Goal: Task Accomplishment & Management: Manage account settings

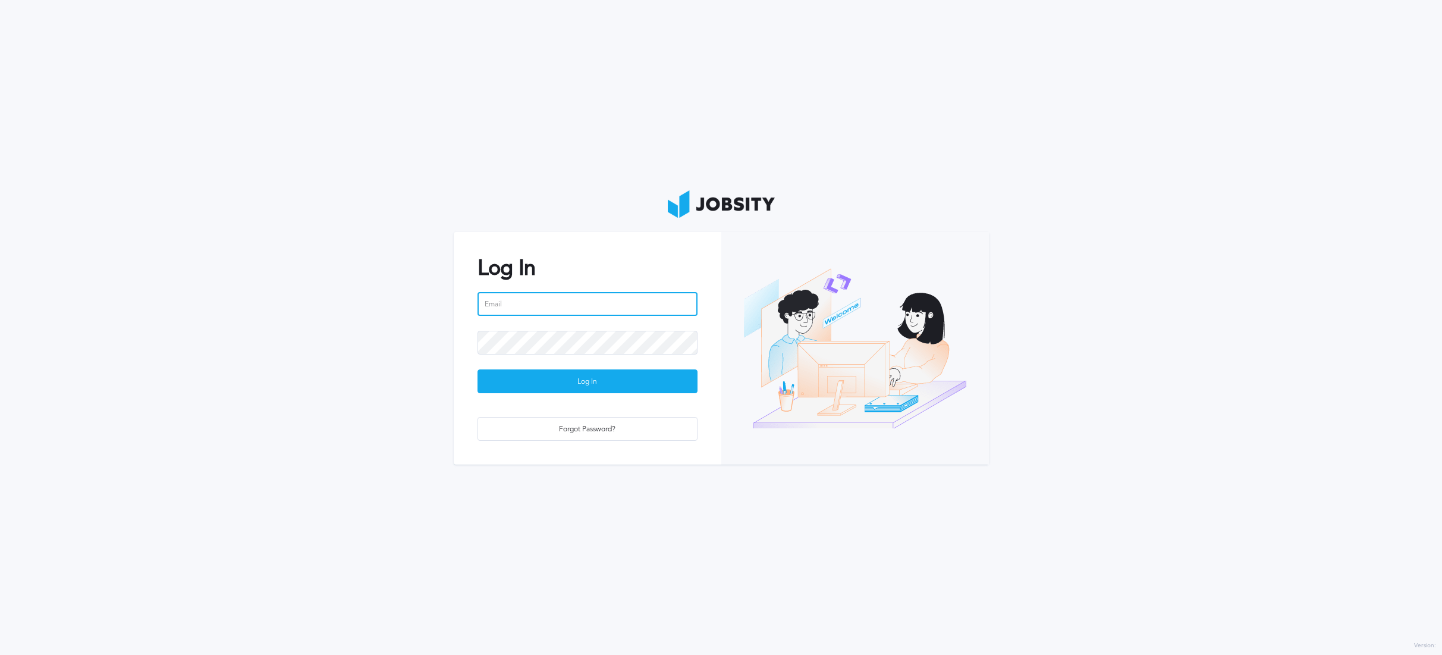
click at [533, 304] on input "email" at bounding box center [587, 304] width 220 height 24
click at [535, 305] on input "email" at bounding box center [587, 304] width 220 height 24
type input "[PERSON_NAME][EMAIL_ADDRESS][DOMAIN_NAME]"
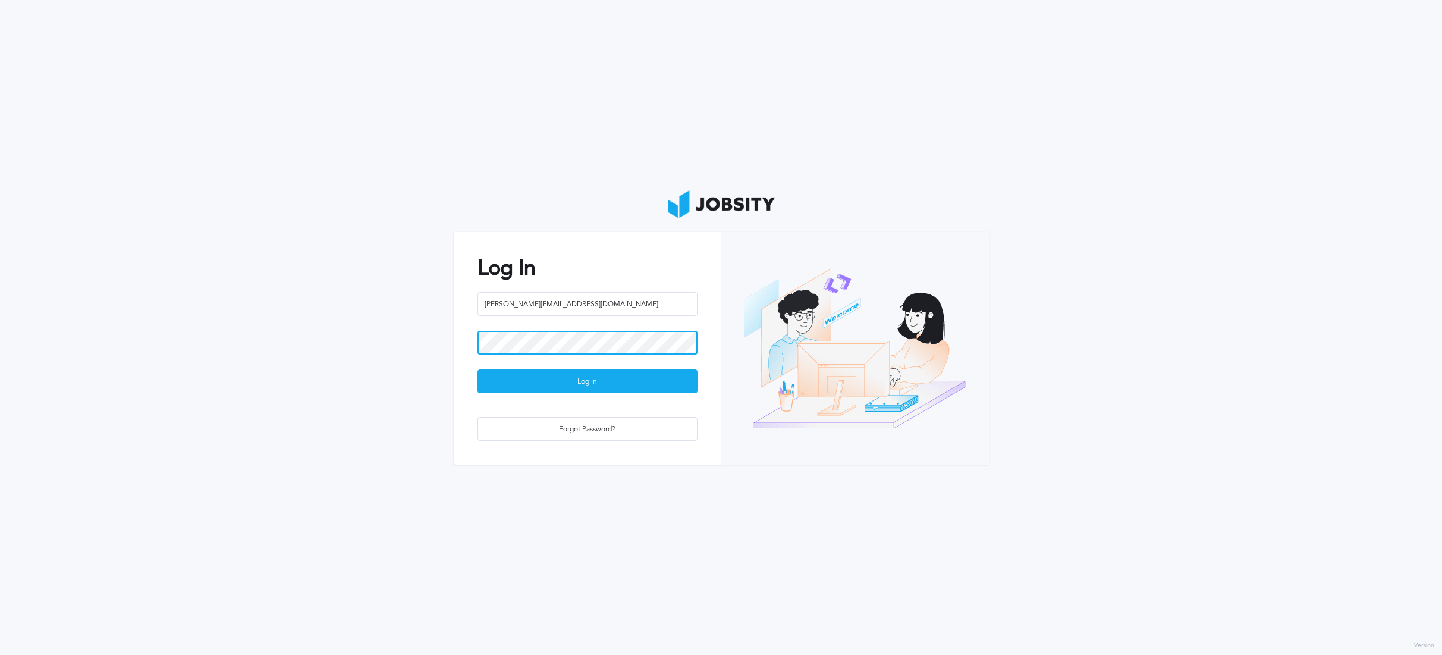
click at [477, 369] on button "Log In" at bounding box center [587, 381] width 220 height 24
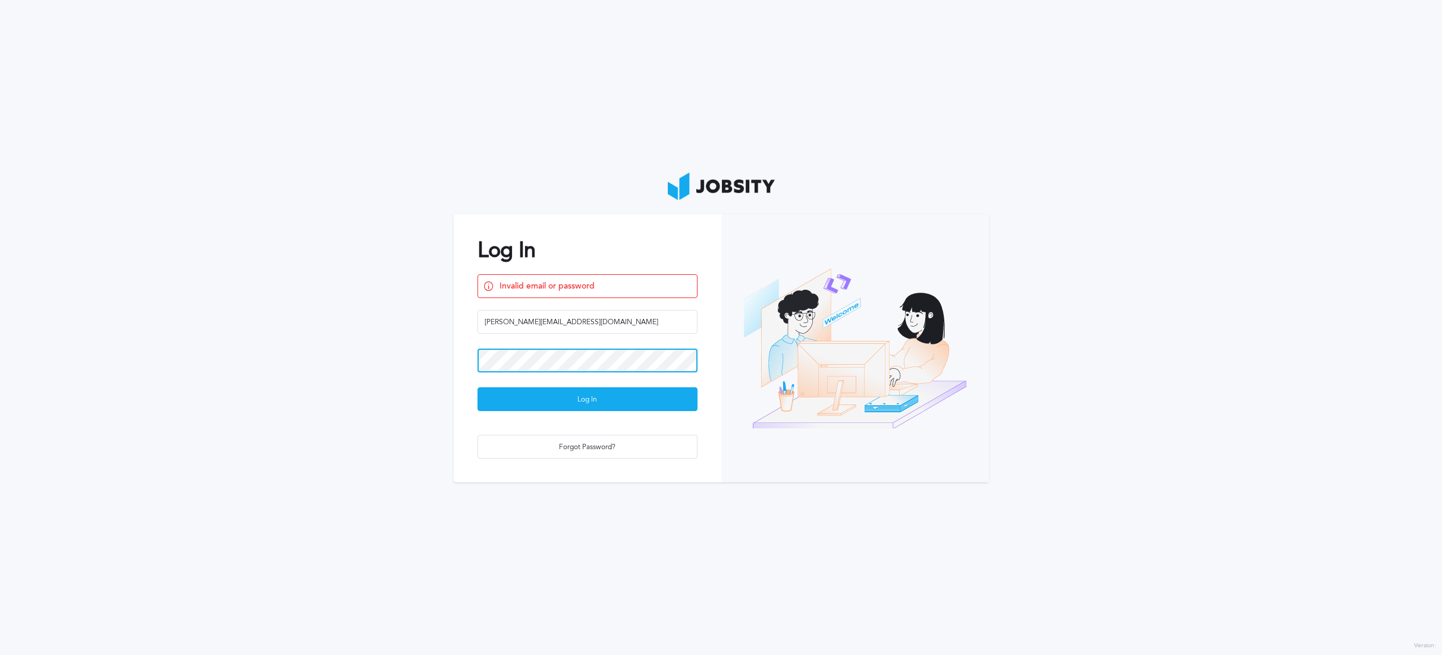
click at [477, 387] on button "Log In" at bounding box center [587, 399] width 220 height 24
click at [553, 450] on div "Forgot Password?" at bounding box center [587, 447] width 219 height 24
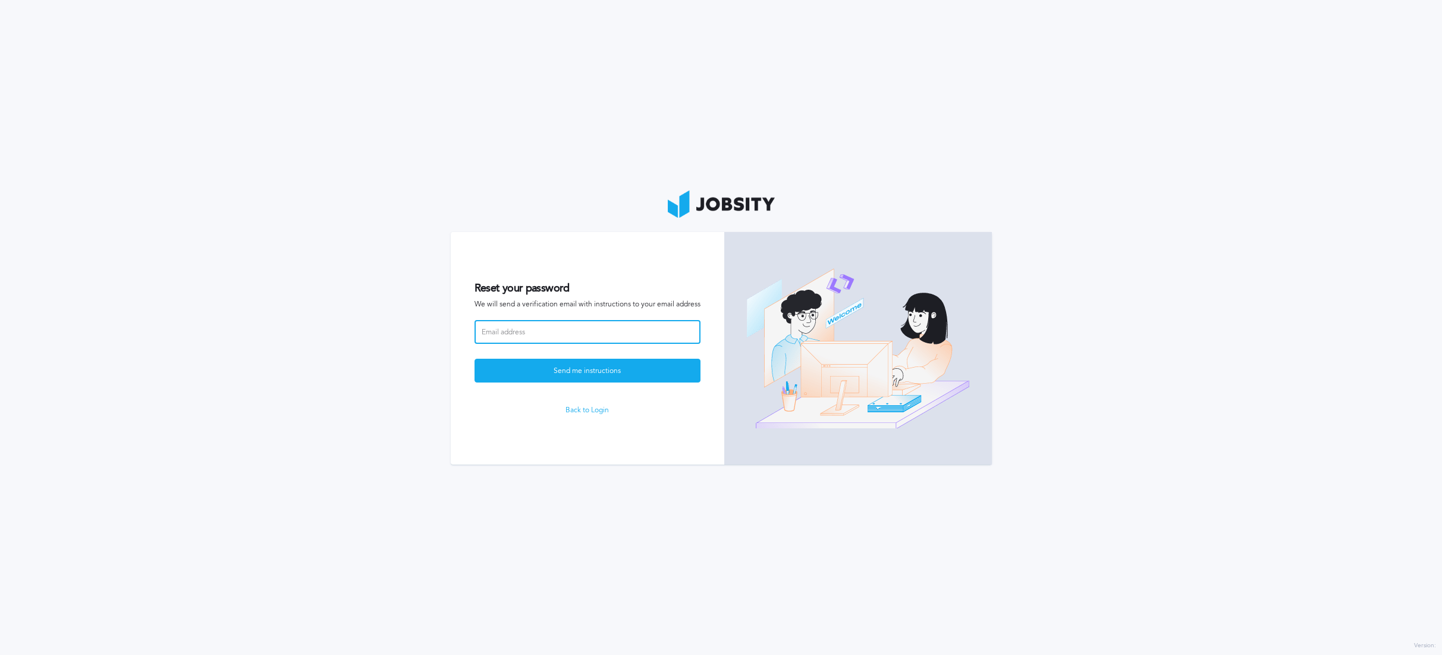
click at [536, 327] on input at bounding box center [587, 332] width 226 height 24
paste input "[PERSON_NAME][EMAIL_ADDRESS][DOMAIN_NAME]"
type input "[PERSON_NAME][EMAIL_ADDRESS][DOMAIN_NAME]"
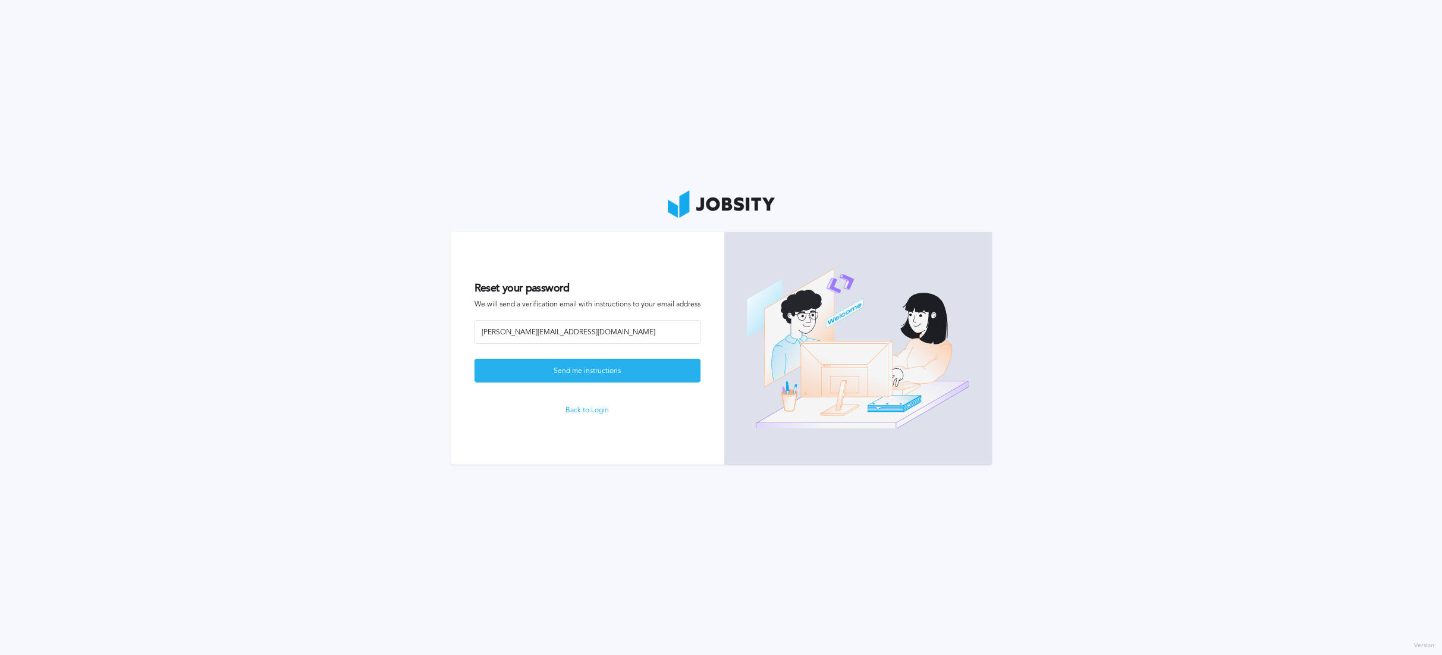
click at [538, 370] on div "Send me instructions" at bounding box center [587, 371] width 225 height 24
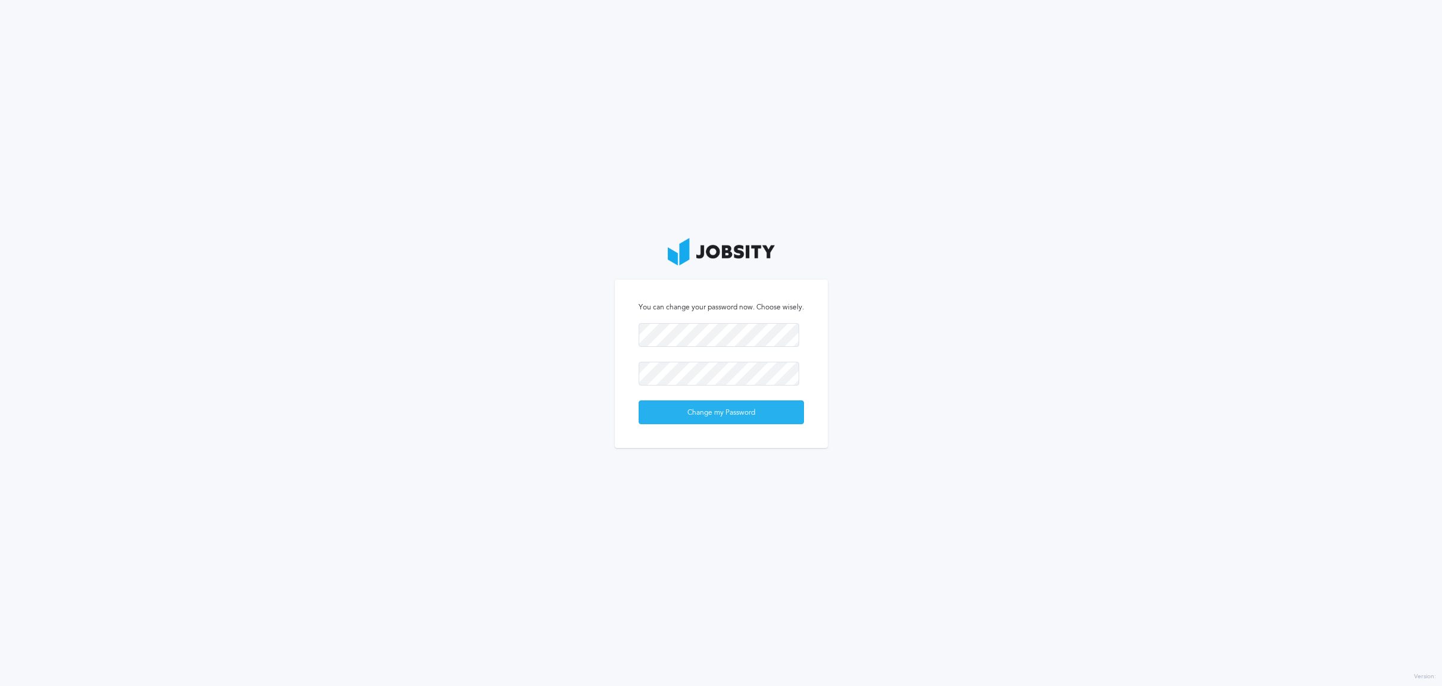
click at [714, 413] on div "Change my Password" at bounding box center [721, 413] width 164 height 24
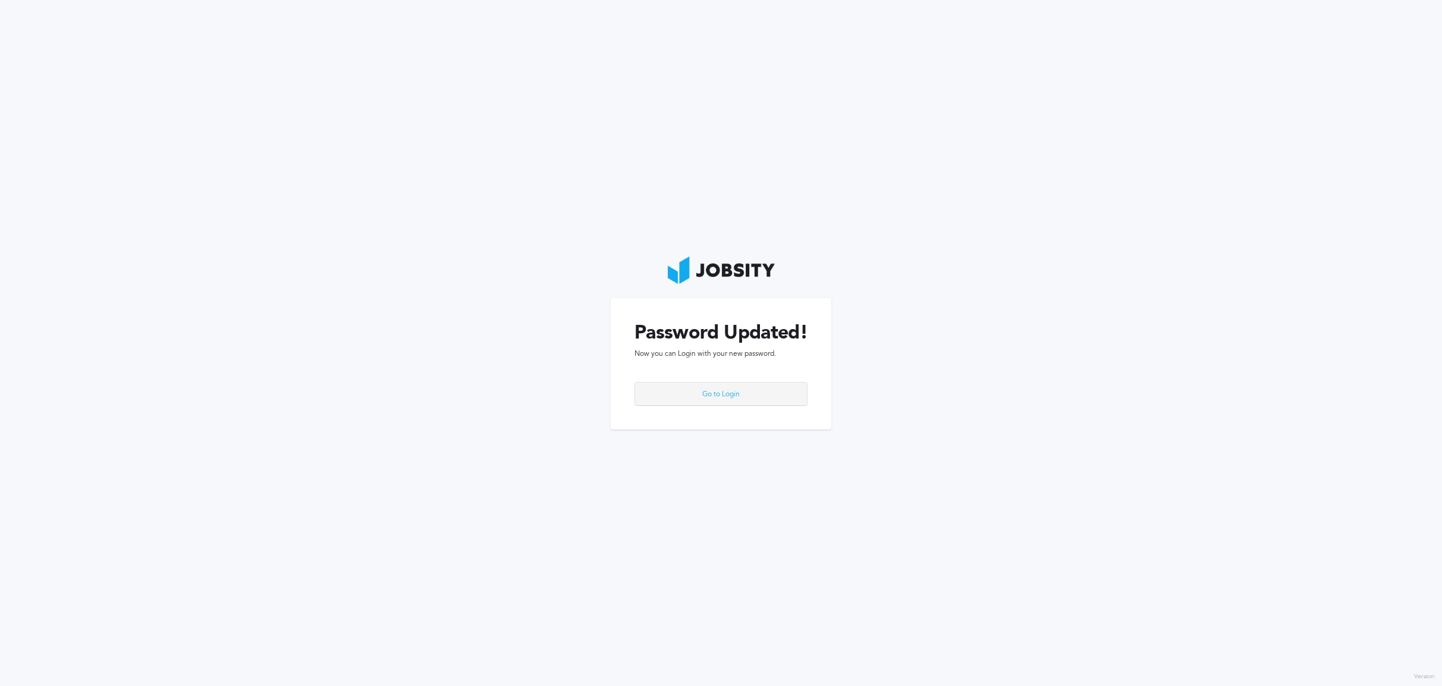
click at [747, 393] on div "Go to Login" at bounding box center [721, 394] width 172 height 24
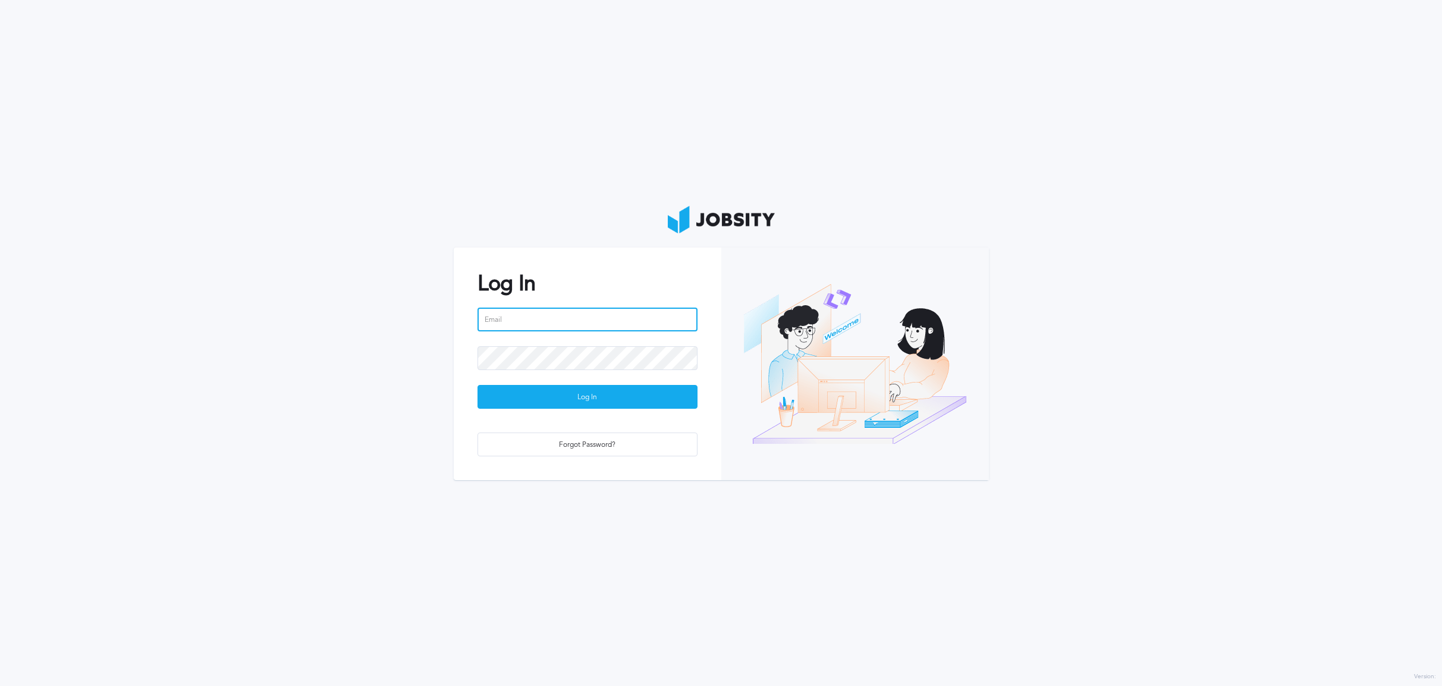
type input "[PERSON_NAME][EMAIL_ADDRESS][DOMAIN_NAME]"
click at [573, 393] on div "Log In" at bounding box center [587, 397] width 219 height 24
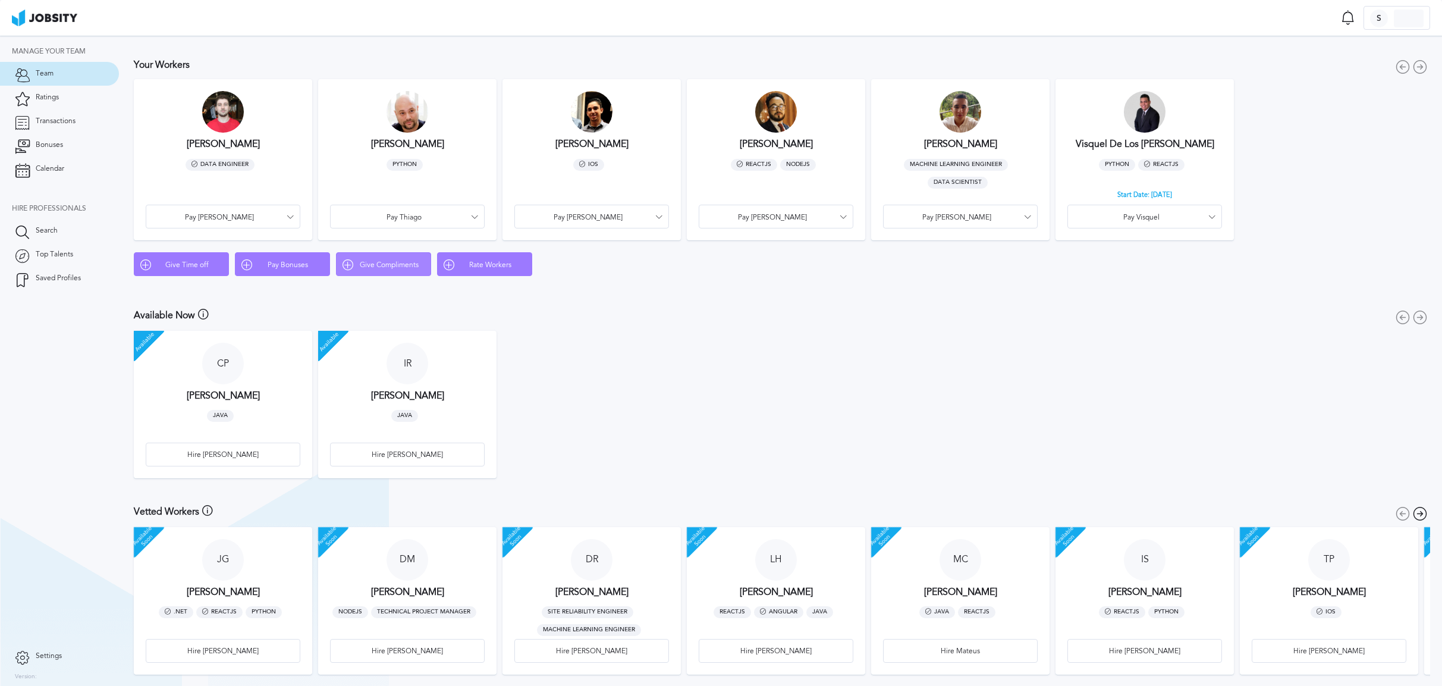
click at [395, 265] on span "Give Compliments" at bounding box center [388, 265] width 71 height 8
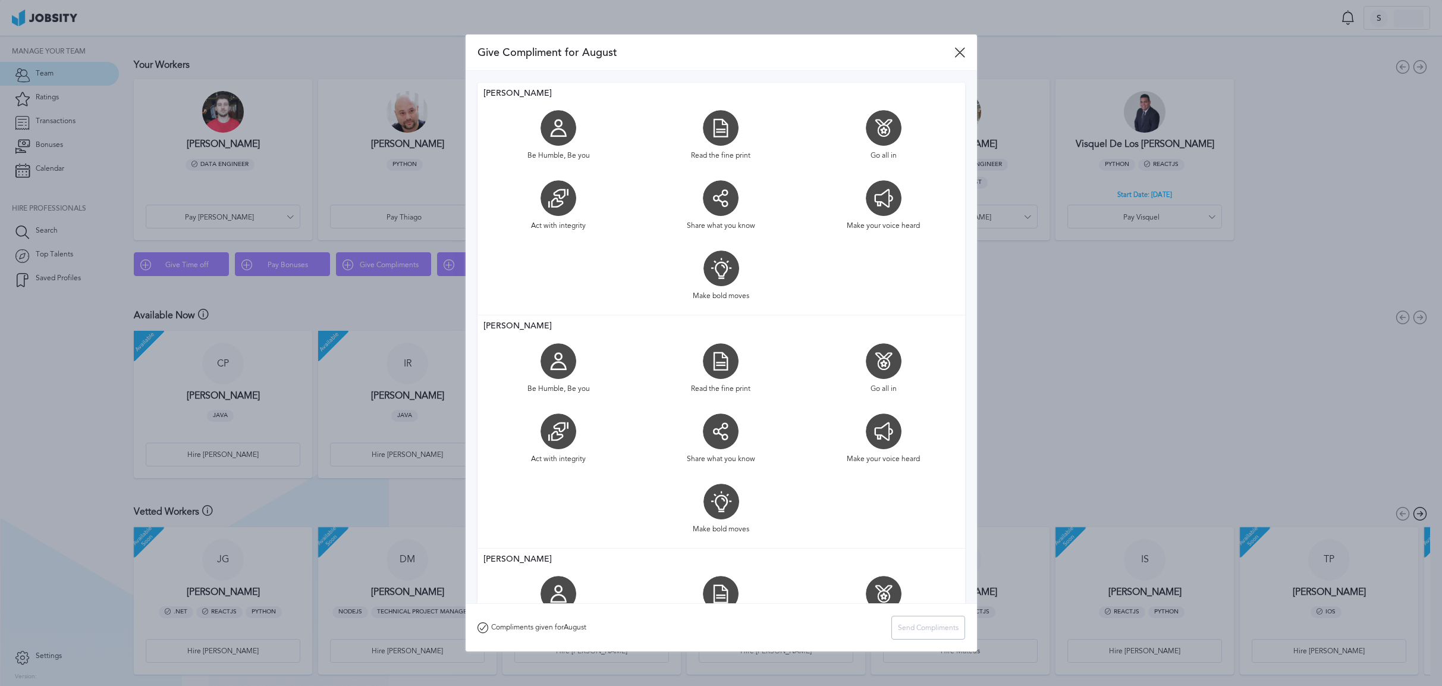
click at [960, 51] on icon at bounding box center [959, 52] width 11 height 11
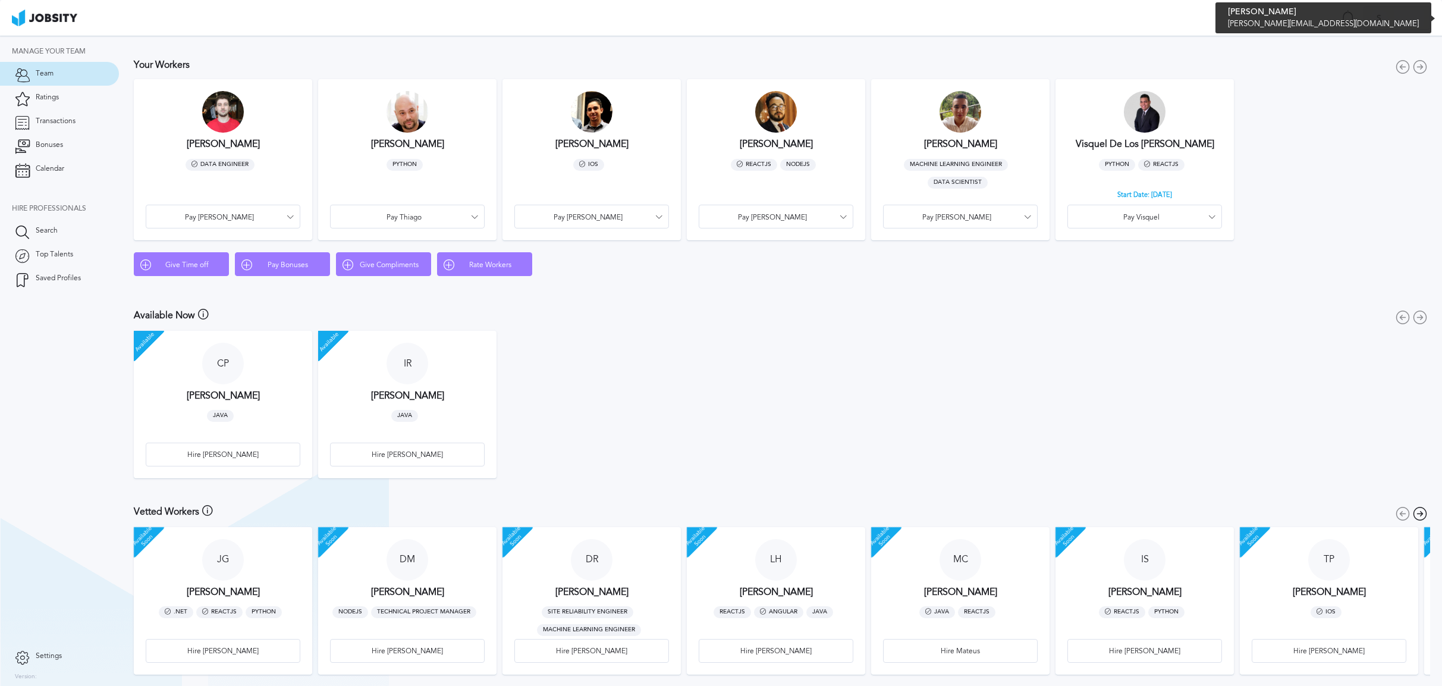
click at [1379, 21] on div at bounding box center [1379, 19] width 18 height 18
click at [1203, 21] on div "Log Out" at bounding box center [721, 343] width 1442 height 686
click at [1413, 20] on div at bounding box center [1409, 18] width 30 height 9
click at [1223, 8] on div "Log Out" at bounding box center [721, 343] width 1442 height 686
click at [293, 216] on icon at bounding box center [290, 216] width 7 height 7
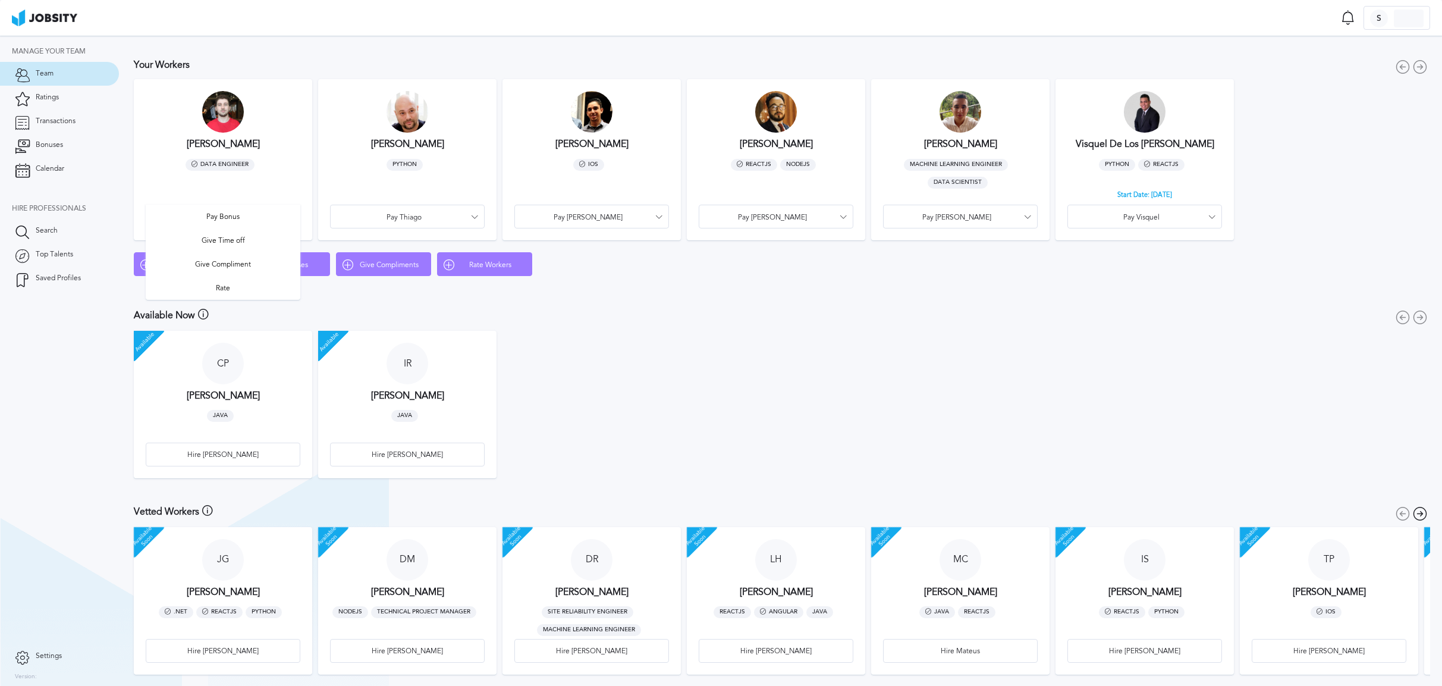
click at [646, 304] on div "Pay Bonus Give Time off Give Compliment Rate" at bounding box center [721, 343] width 1442 height 686
click at [483, 264] on span "Rate Workers" at bounding box center [489, 265] width 71 height 8
